Goal: Check status: Check status

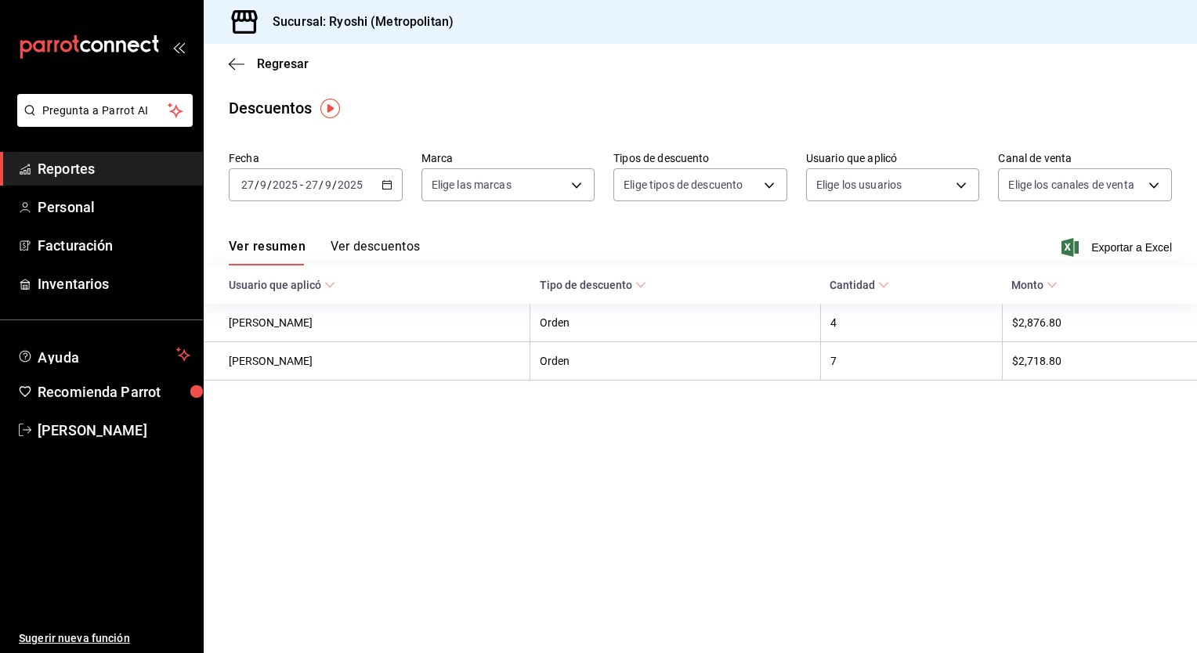
click at [454, 67] on div "Regresar" at bounding box center [700, 64] width 993 height 40
click at [269, 60] on span "Regresar" at bounding box center [283, 63] width 52 height 15
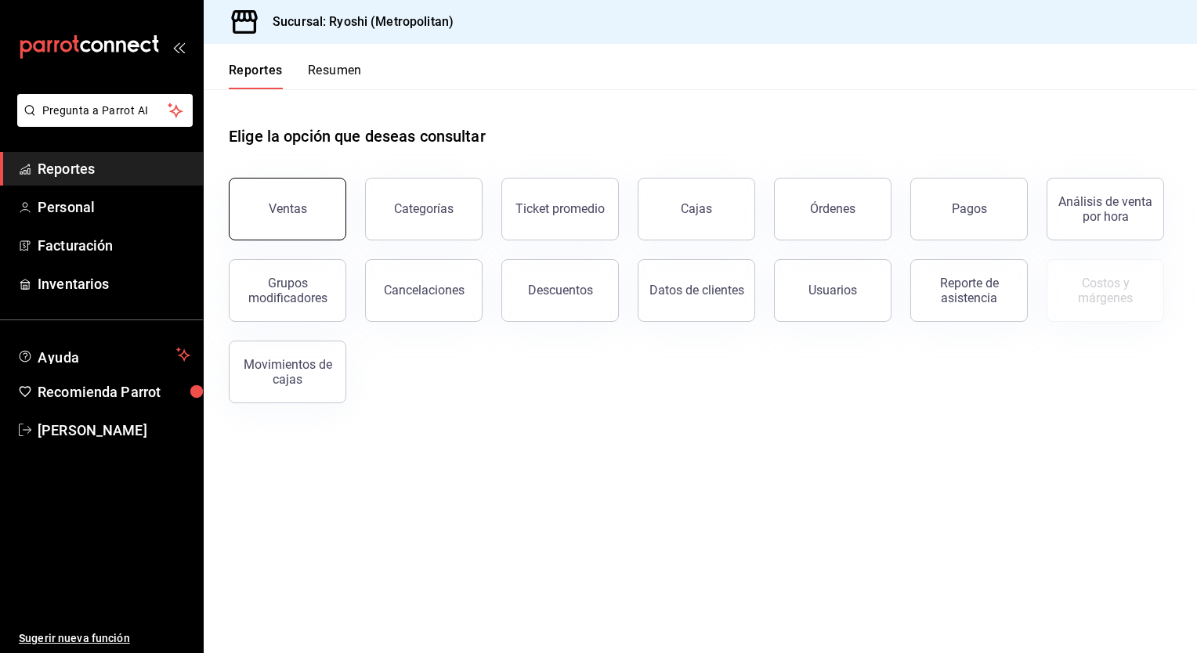
click at [299, 215] on div "Ventas" at bounding box center [288, 208] width 38 height 15
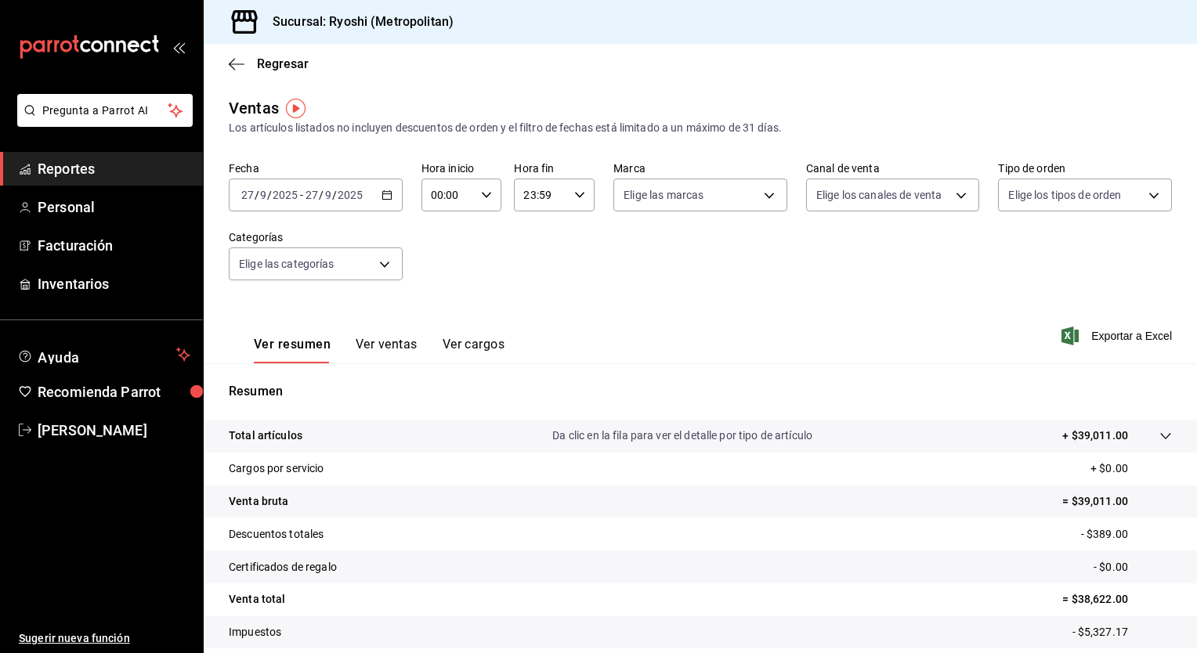
click at [381, 197] on icon "button" at bounding box center [386, 195] width 11 height 11
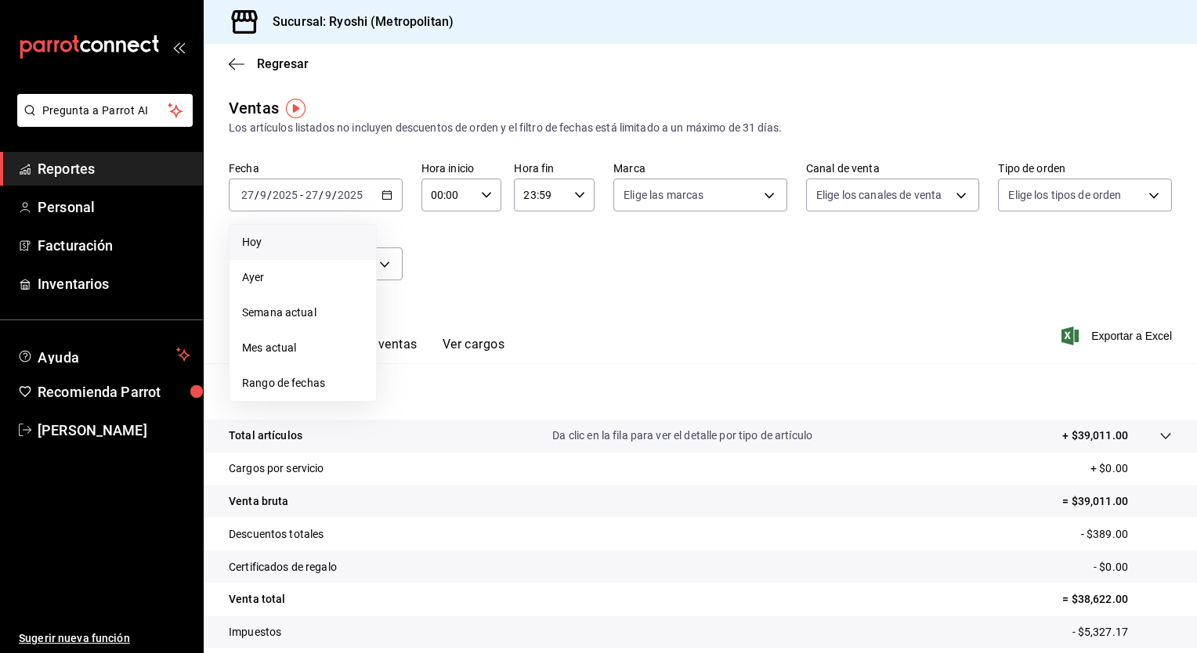
click at [290, 250] on span "Hoy" at bounding box center [302, 242] width 121 height 16
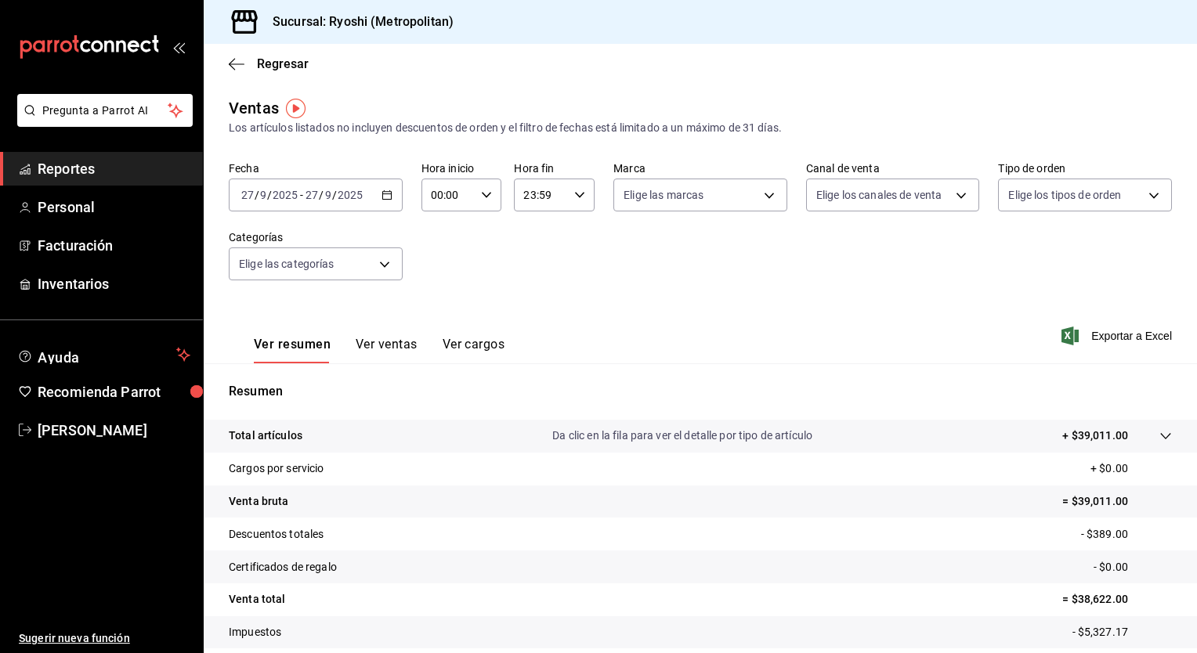
scroll to position [97, 0]
